Goal: Find specific fact: Find specific fact

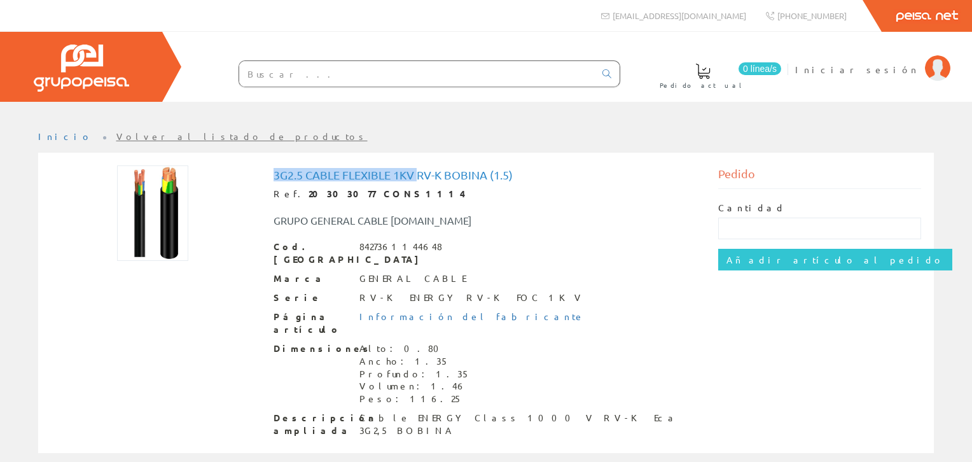
drag, startPoint x: 275, startPoint y: 173, endPoint x: 422, endPoint y: 167, distance: 146.4
click at [422, 167] on div "3g2.5 Cable Flexible 1kv Rv-k Bobina (1.5) Ref. 20303077 CONS1114 GRUPO GENERAL…" at bounding box center [486, 304] width 444 height 278
click at [467, 202] on div "GRUPO GENERAL CABLE [DOMAIN_NAME]" at bounding box center [486, 213] width 444 height 27
drag, startPoint x: 523, startPoint y: 178, endPoint x: 275, endPoint y: 172, distance: 248.7
click at [275, 172] on h1 "3g2.5 Cable Flexible 1kv Rv-k Bobina (1.5)" at bounding box center [485, 174] width 425 height 13
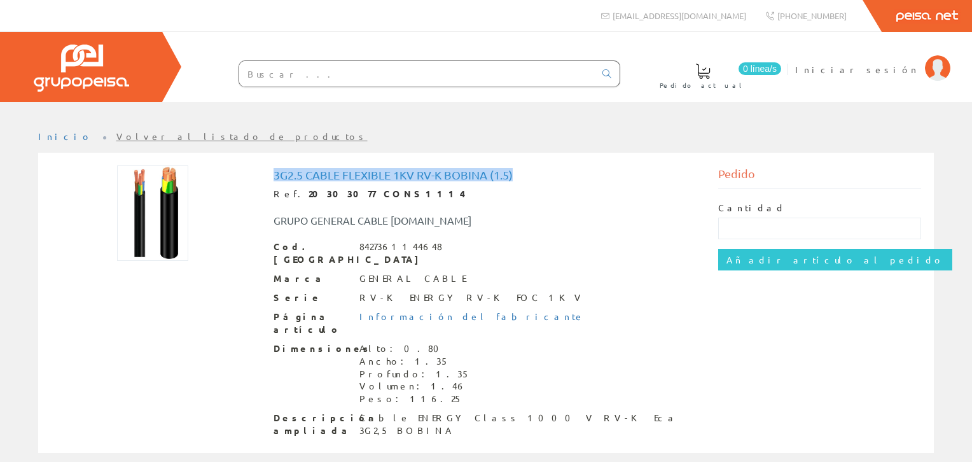
copy h1 "3g2.5 Cable Flexible 1kv Rv-k Bobina (1.5)"
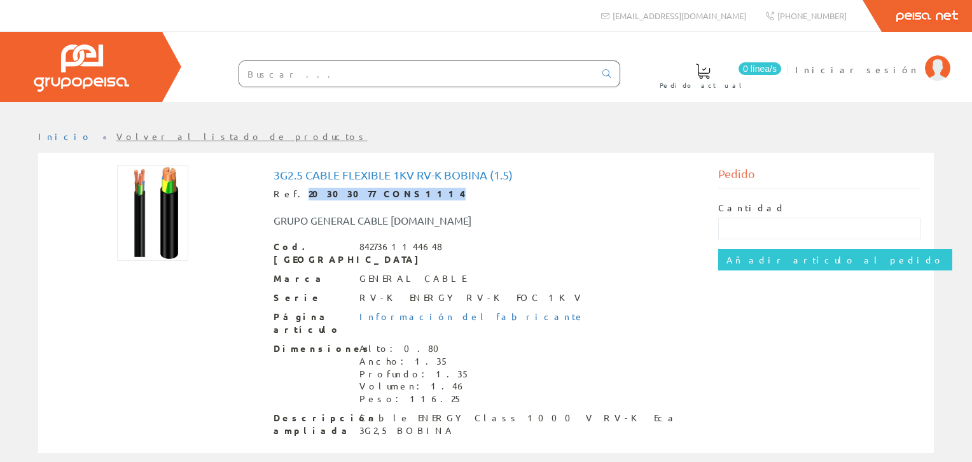
drag, startPoint x: 291, startPoint y: 193, endPoint x: 379, endPoint y: 191, distance: 87.8
click at [379, 191] on div "Ref. 20303077 CONS1114" at bounding box center [485, 194] width 425 height 13
copy strong "20303077 CONS1114"
